Goal: Task Accomplishment & Management: Manage account settings

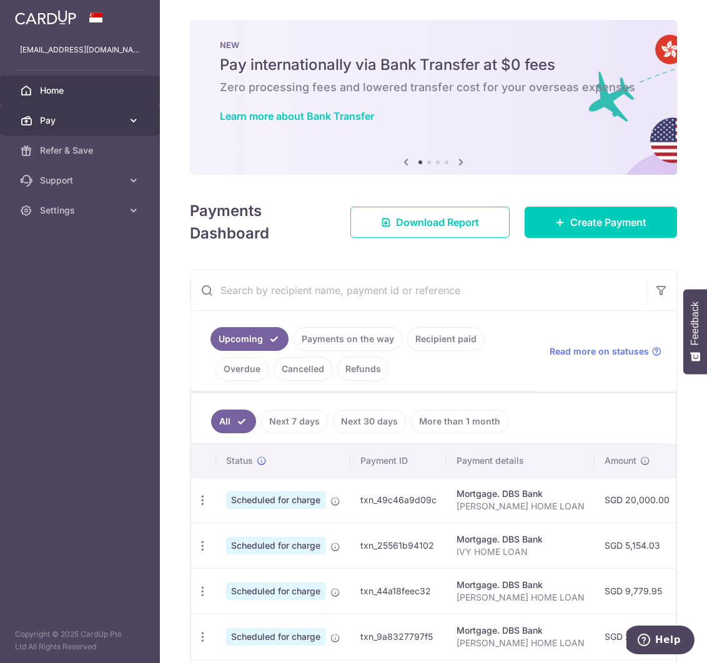
click at [76, 123] on span "Pay" at bounding box center [81, 120] width 82 height 12
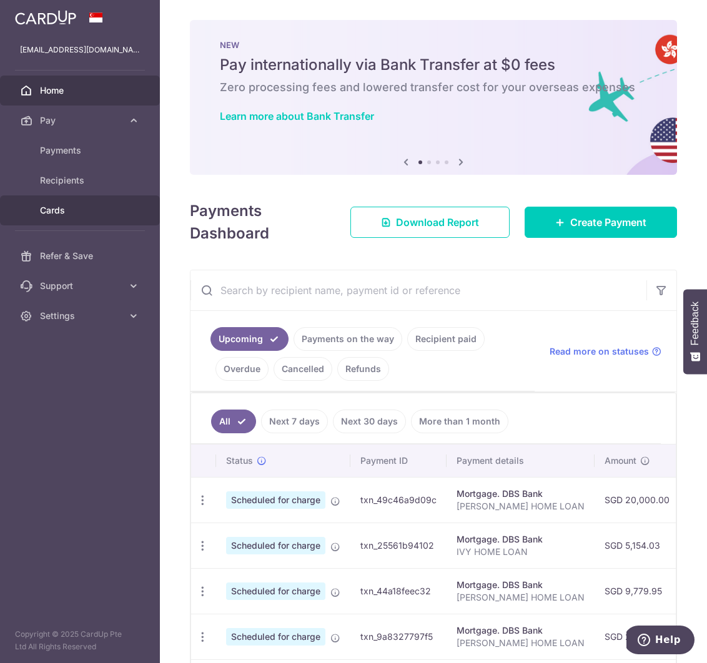
drag, startPoint x: 67, startPoint y: 209, endPoint x: 79, endPoint y: 209, distance: 11.9
click at [67, 209] on span "Cards" at bounding box center [81, 210] width 82 height 12
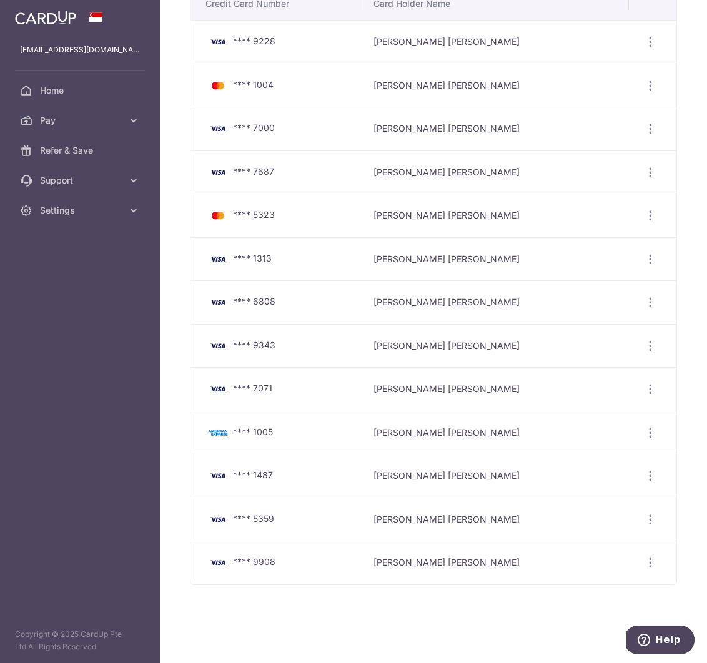
scroll to position [71, 0]
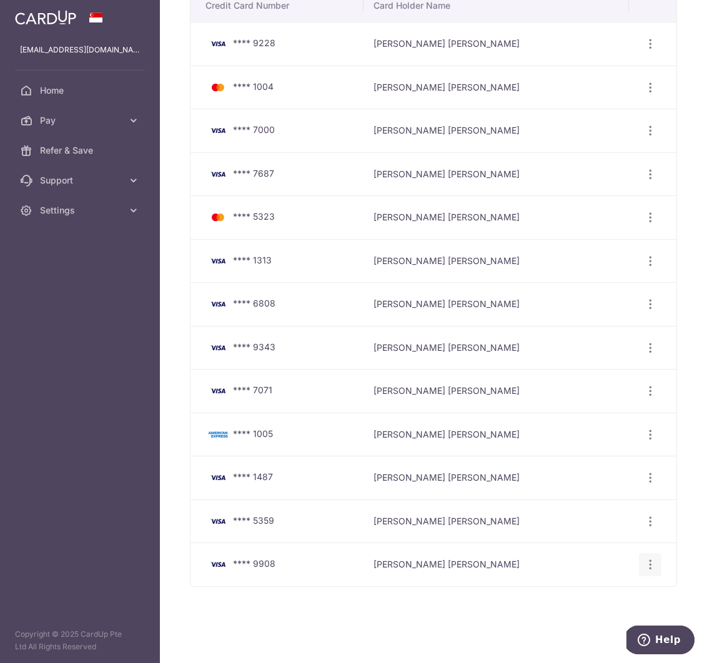
click at [650, 565] on icon "button" at bounding box center [650, 564] width 13 height 13
click at [573, 628] on span "Delete" at bounding box center [608, 629] width 85 height 15
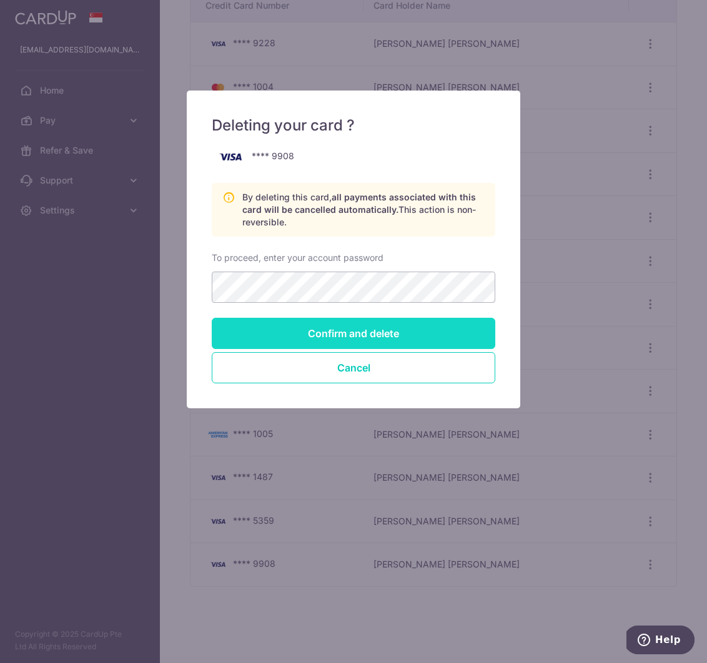
click at [451, 330] on input "Confirm and delete" at bounding box center [354, 333] width 284 height 31
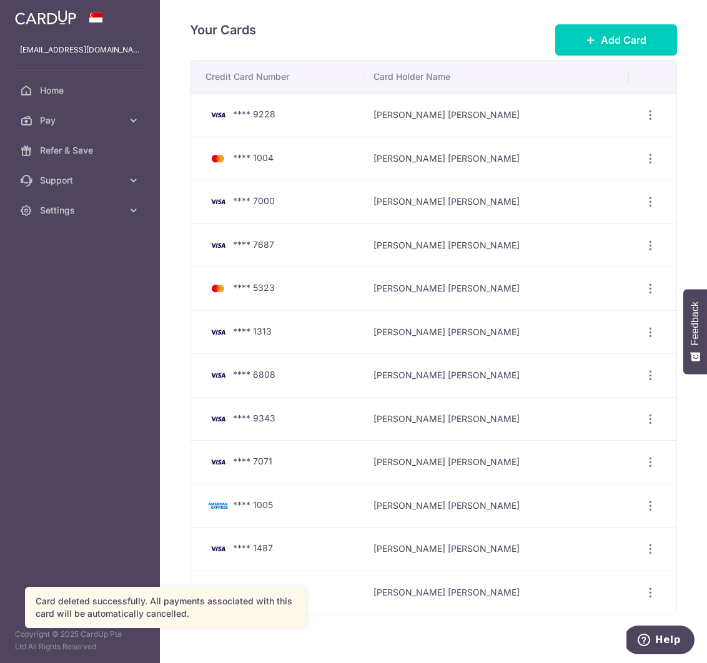
scroll to position [30, 0]
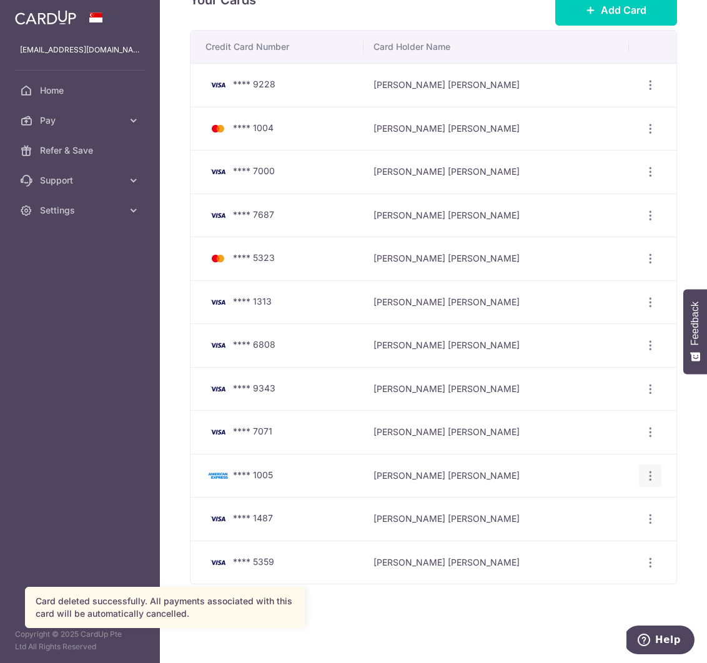
click at [652, 476] on icon "button" at bounding box center [650, 476] width 13 height 13
click at [584, 538] on span "Delete" at bounding box center [608, 540] width 85 height 15
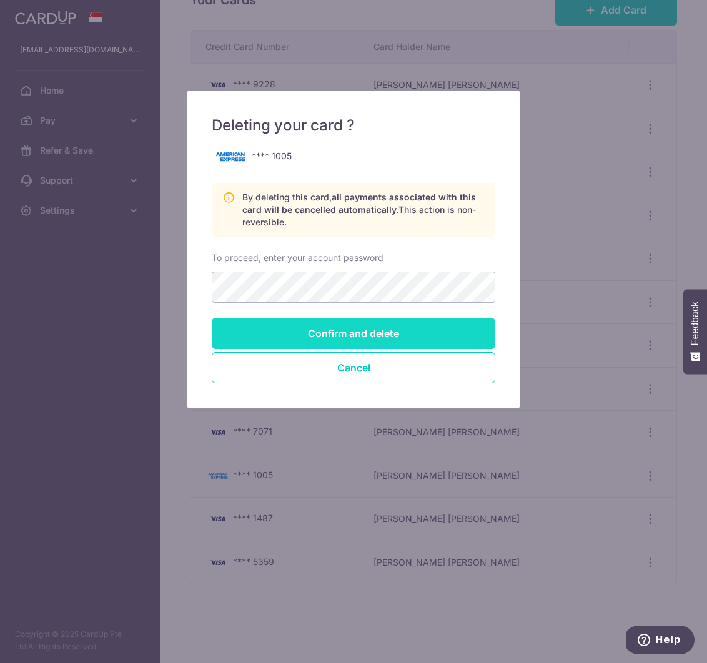
click at [473, 340] on input "Confirm and delete" at bounding box center [354, 333] width 284 height 31
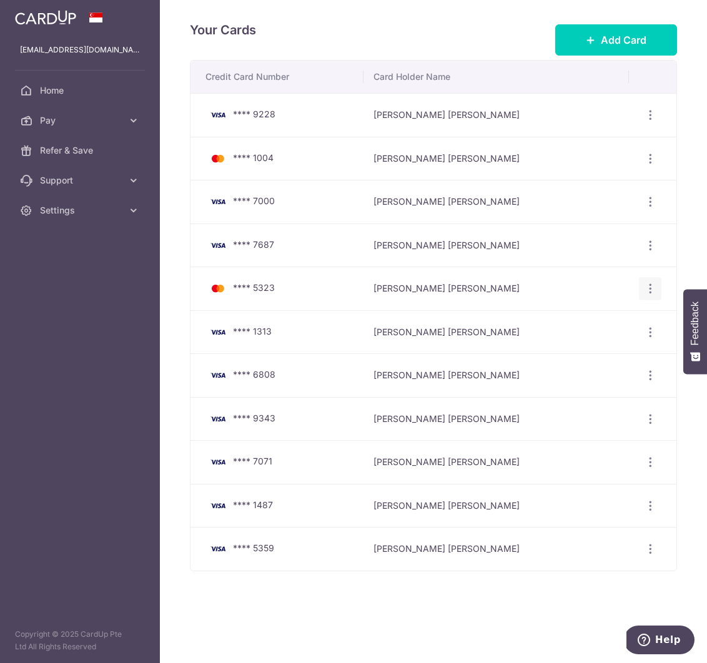
click at [648, 292] on icon "button" at bounding box center [650, 288] width 13 height 13
click at [578, 347] on span "Delete" at bounding box center [608, 353] width 85 height 15
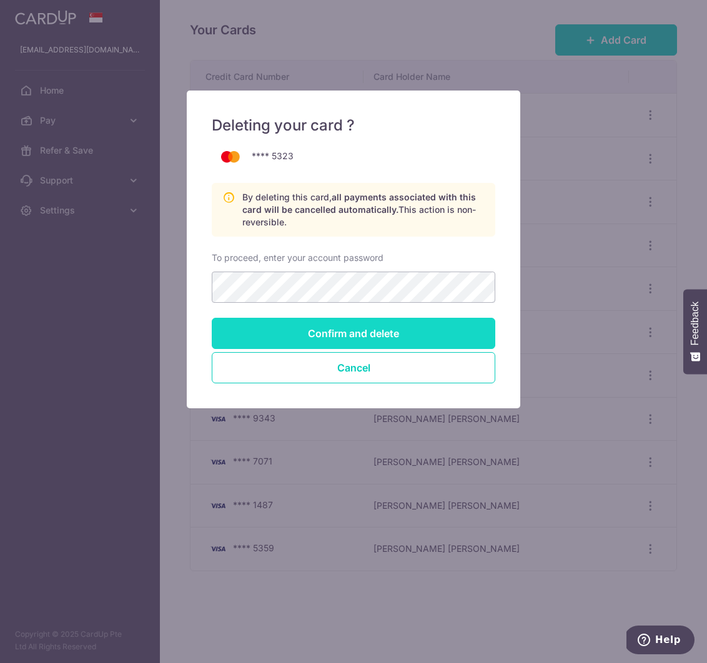
click at [442, 336] on input "Confirm and delete" at bounding box center [354, 333] width 284 height 31
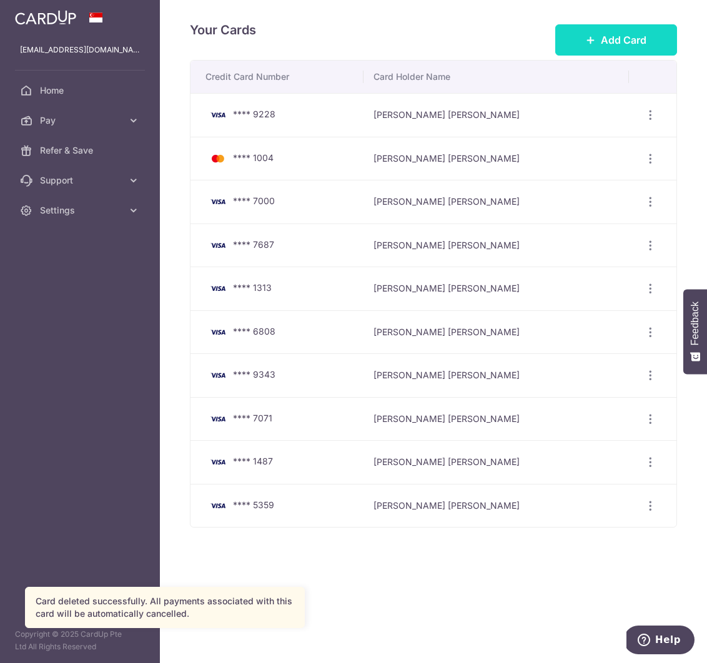
click at [610, 38] on span "Add Card" at bounding box center [624, 39] width 46 height 15
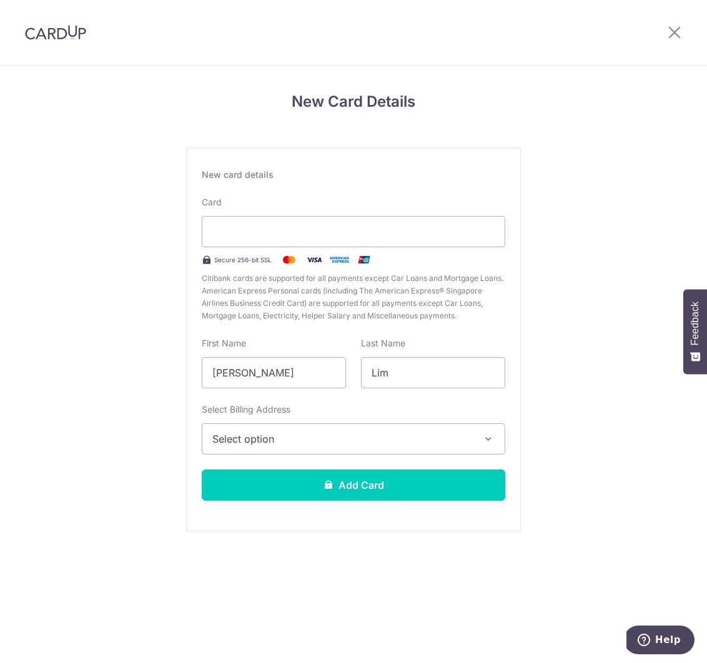
click at [253, 430] on button "Select option" at bounding box center [354, 439] width 304 height 31
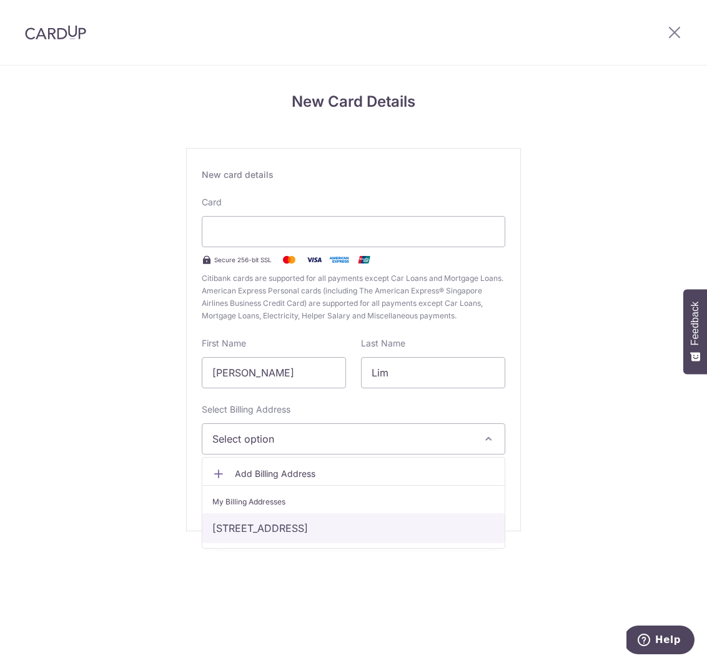
click at [284, 525] on link "[STREET_ADDRESS]" at bounding box center [353, 528] width 302 height 30
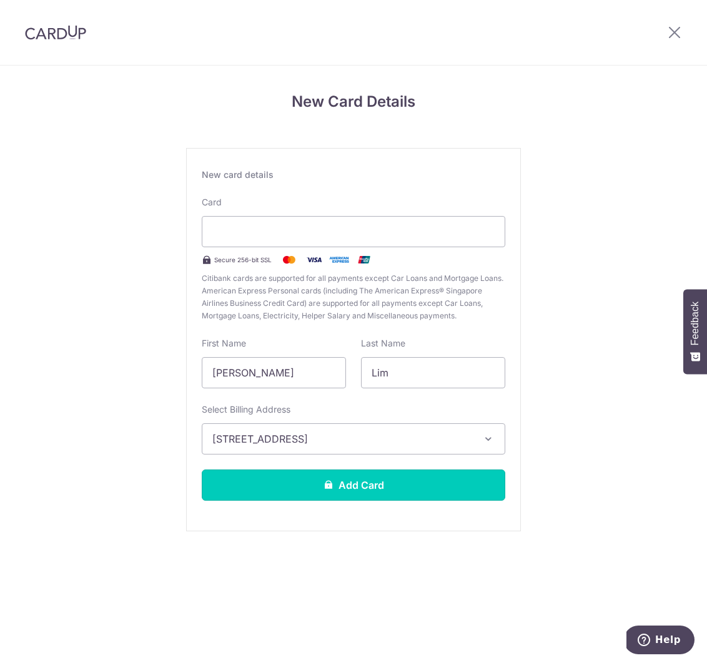
drag, startPoint x: 317, startPoint y: 485, endPoint x: 439, endPoint y: 517, distance: 125.8
click at [317, 485] on button "Add Card" at bounding box center [354, 485] width 304 height 31
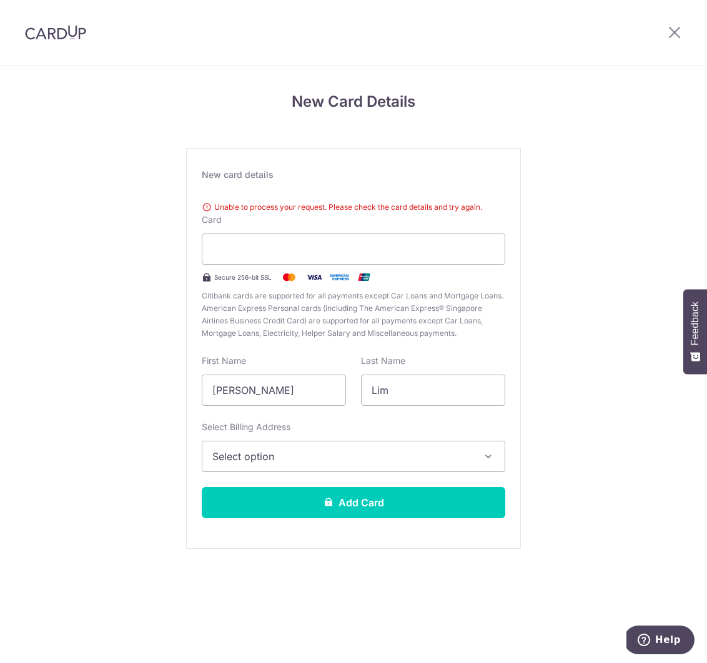
click at [52, 31] on img at bounding box center [55, 32] width 61 height 15
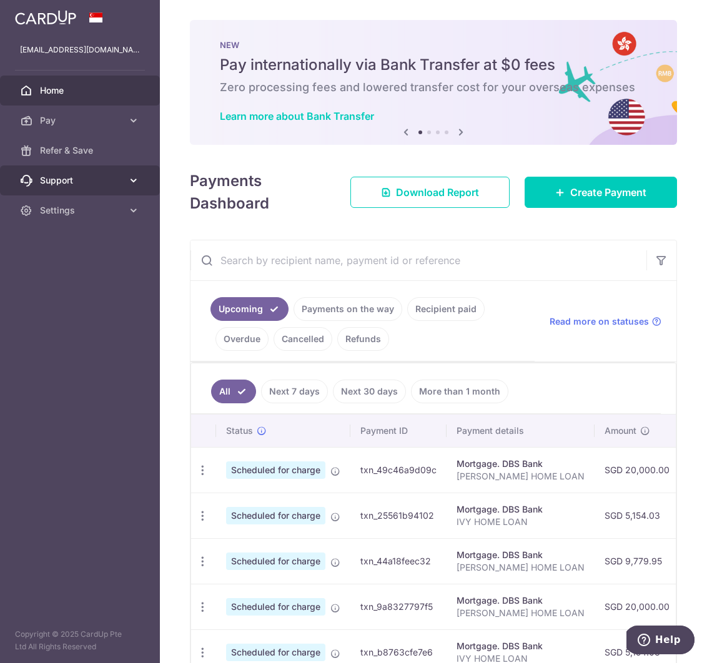
click at [67, 184] on span "Support" at bounding box center [81, 180] width 82 height 12
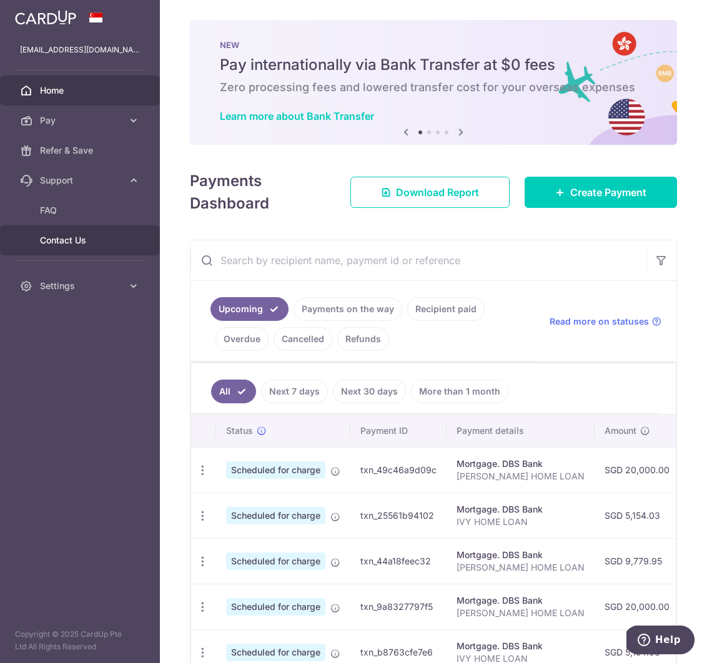
click at [66, 233] on link "Contact Us" at bounding box center [80, 241] width 160 height 30
